Goal: Task Accomplishment & Management: Manage account settings

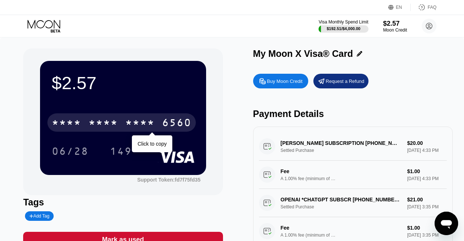
click at [125, 121] on div "* * * * * * * * * * * * 6560" at bounding box center [121, 122] width 148 height 18
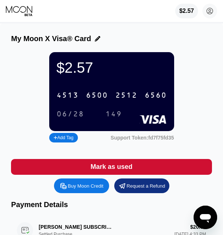
click at [145, 100] on div "6560" at bounding box center [156, 95] width 22 height 8
click at [69, 118] on div "06/28" at bounding box center [71, 114] width 28 height 8
click at [156, 170] on div "Mark as used" at bounding box center [111, 167] width 201 height 16
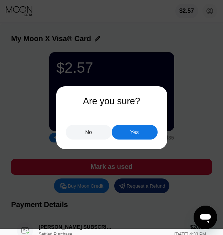
click at [131, 133] on div "Yes" at bounding box center [134, 132] width 8 height 7
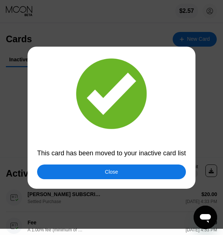
click at [159, 176] on div "Close" at bounding box center [111, 172] width 149 height 15
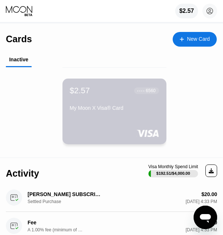
click at [113, 103] on div "$2.57 ● ● ● ● 6560 My Moon X Visa® Card" at bounding box center [114, 100] width 89 height 28
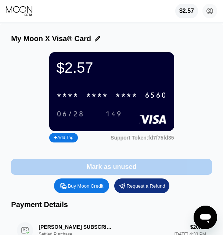
click at [131, 171] on div "Mark as unused" at bounding box center [111, 167] width 50 height 8
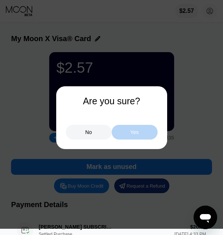
click at [120, 132] on div "Yes" at bounding box center [135, 132] width 46 height 15
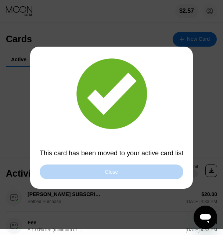
click at [160, 172] on div "Close" at bounding box center [112, 172] width 144 height 15
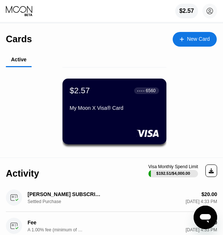
click at [127, 111] on div "My Moon X Visa® Card" at bounding box center [114, 108] width 89 height 6
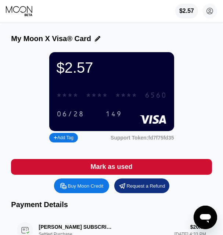
click at [118, 100] on div "* * * *" at bounding box center [126, 95] width 22 height 8
click at [170, 172] on div "Mark as used" at bounding box center [111, 167] width 201 height 16
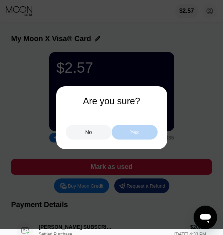
click at [149, 129] on div "Yes" at bounding box center [135, 132] width 46 height 15
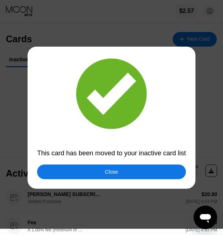
click at [156, 172] on div "Close" at bounding box center [111, 172] width 149 height 15
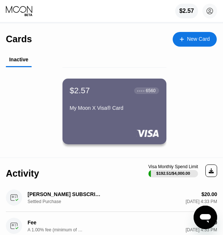
click at [129, 114] on div "My Moon X Visa® Card" at bounding box center [114, 109] width 89 height 9
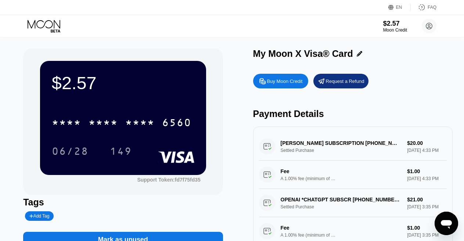
scroll to position [37, 0]
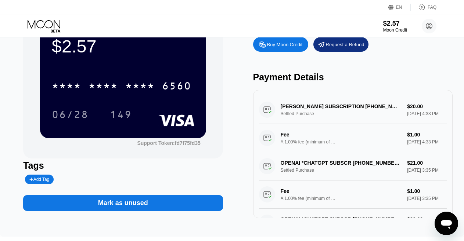
click at [164, 204] on div "Mark as unused" at bounding box center [122, 203] width 199 height 16
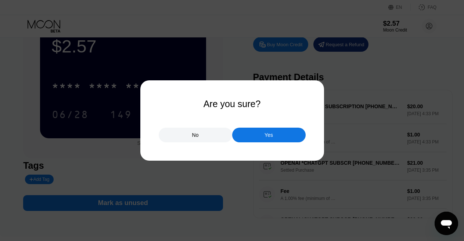
click at [229, 137] on div "Yes" at bounding box center [268, 135] width 73 height 15
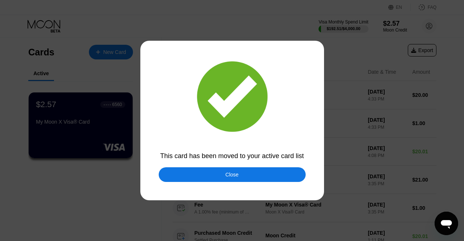
click at [221, 167] on div at bounding box center [232, 120] width 464 height 241
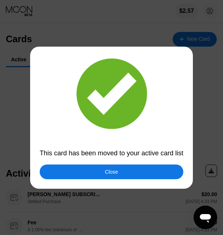
click at [145, 173] on div "Close" at bounding box center [112, 172] width 144 height 15
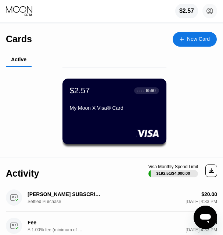
click at [97, 101] on div "$2.57 ● ● ● ● 6560 My Moon X Visa® Card" at bounding box center [114, 100] width 89 height 28
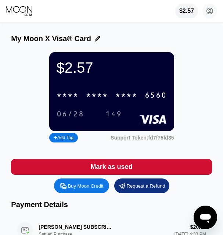
click at [116, 100] on div "* * * *" at bounding box center [126, 95] width 22 height 8
click at [161, 170] on div "Mark as used" at bounding box center [111, 167] width 201 height 16
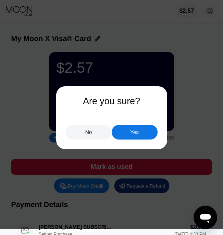
click at [144, 131] on div "Yes" at bounding box center [135, 132] width 46 height 15
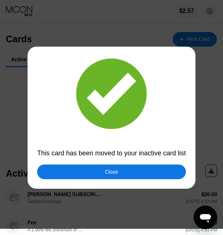
click at [142, 176] on div "Close" at bounding box center [111, 172] width 149 height 15
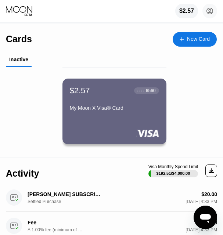
click at [129, 122] on div "$2.57 ● ● ● ● 6560 My Moon X Visa® Card" at bounding box center [114, 112] width 104 height 66
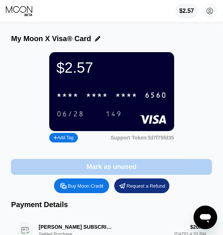
click at [135, 173] on div "Mark as unused" at bounding box center [111, 167] width 201 height 16
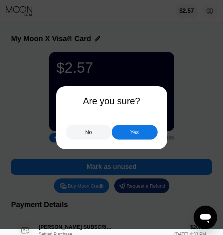
click at [129, 130] on div "Yes" at bounding box center [135, 132] width 46 height 15
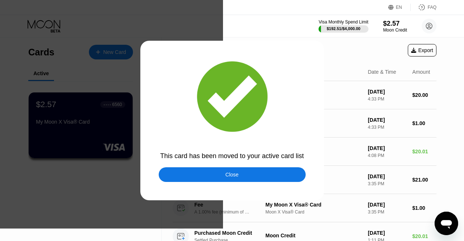
click at [229, 175] on div "Close" at bounding box center [232, 174] width 147 height 15
